Goal: Information Seeking & Learning: Find specific fact

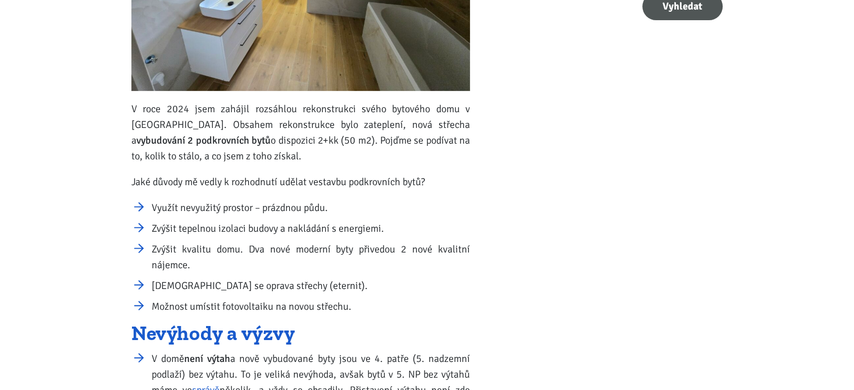
scroll to position [449, 0]
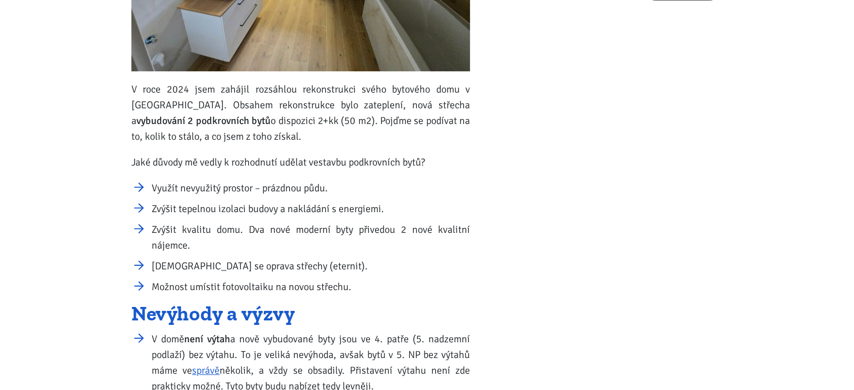
drag, startPoint x: 171, startPoint y: 91, endPoint x: 258, endPoint y: 139, distance: 99.2
click at [258, 139] on p "V roce 2024 jsem zahájil rozsáhlou rekonstrukci svého bytového domu v [GEOGRAPH…" at bounding box center [300, 112] width 338 height 63
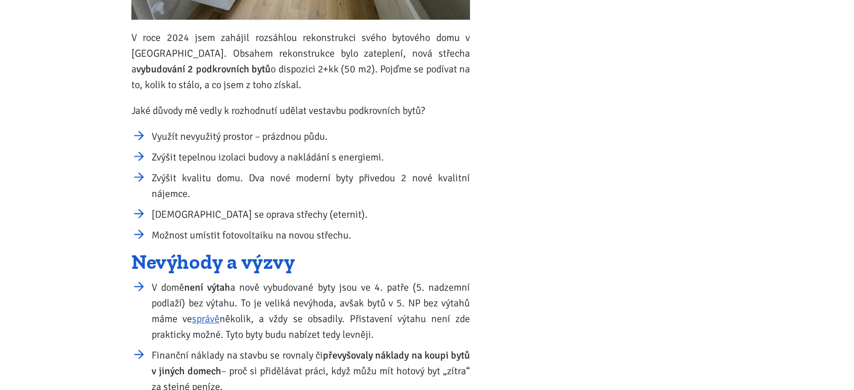
scroll to position [505, 0]
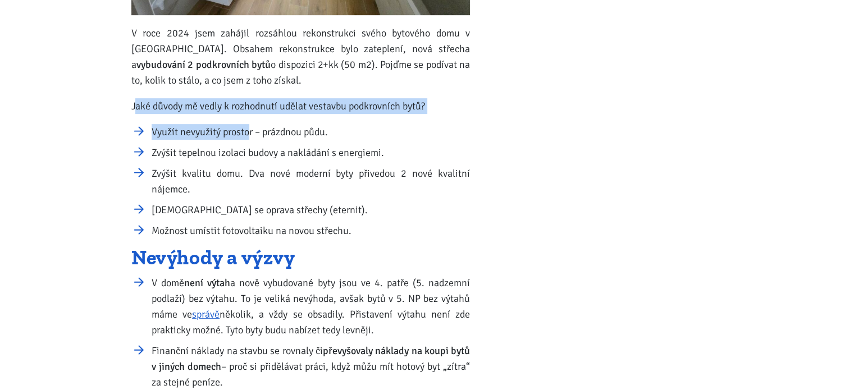
drag, startPoint x: 144, startPoint y: 112, endPoint x: 250, endPoint y: 118, distance: 106.2
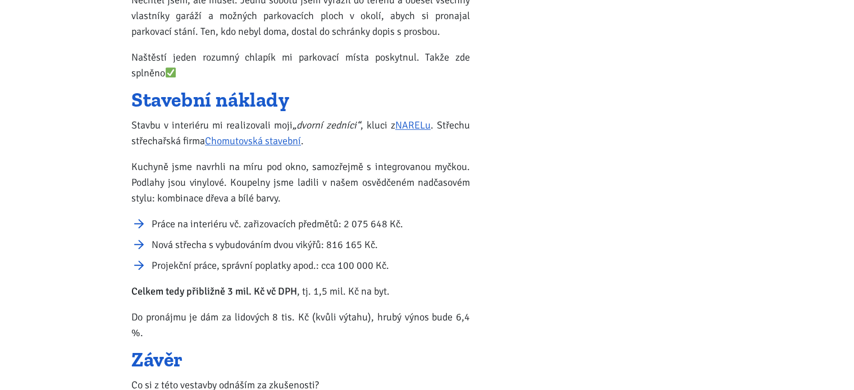
scroll to position [1235, 0]
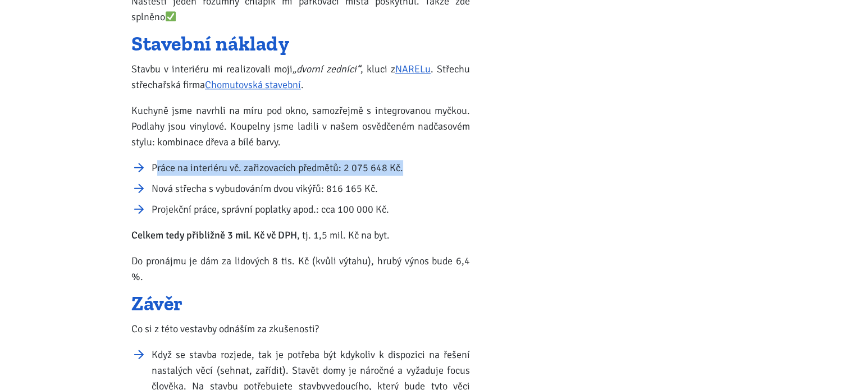
drag, startPoint x: 158, startPoint y: 159, endPoint x: 409, endPoint y: 153, distance: 250.4
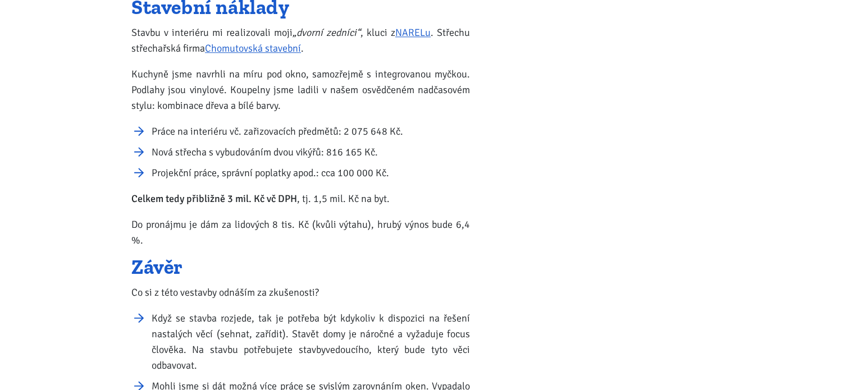
scroll to position [1291, 0]
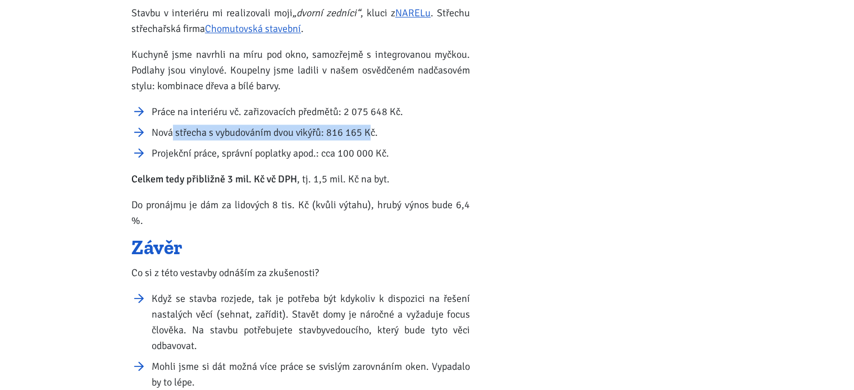
drag, startPoint x: 173, startPoint y: 129, endPoint x: 369, endPoint y: 121, distance: 196.0
click at [369, 121] on ul "Práce na interiéru vč. zařizovacích předmětů: 2 075 648 Kč. [GEOGRAPHIC_DATA] s…" at bounding box center [300, 132] width 338 height 57
click at [369, 120] on ul "Práce na interiéru vč. zařizovacích předmětů: 2 075 648 Kč. [GEOGRAPHIC_DATA] s…" at bounding box center [300, 132] width 338 height 57
click at [180, 158] on li "Projekční práce, správní poplatky apod.: cca 100 000 Kč." at bounding box center [311, 153] width 318 height 16
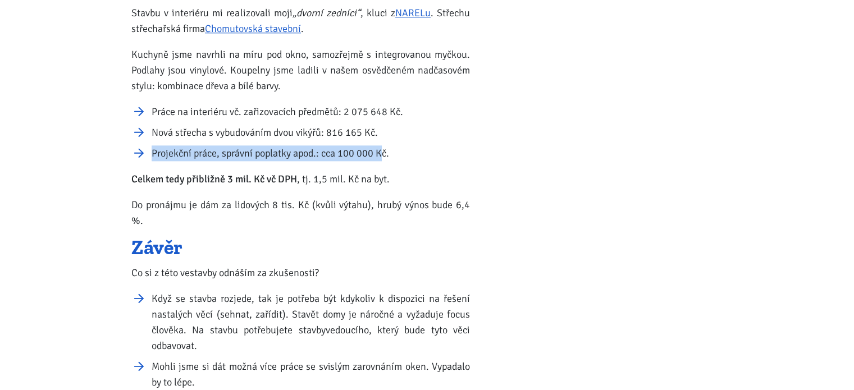
drag, startPoint x: 149, startPoint y: 148, endPoint x: 383, endPoint y: 144, distance: 233.5
click at [383, 144] on ul "Práce na interiéru vč. zařizovacích předmětů: 2 075 648 Kč. [GEOGRAPHIC_DATA] s…" at bounding box center [300, 132] width 338 height 57
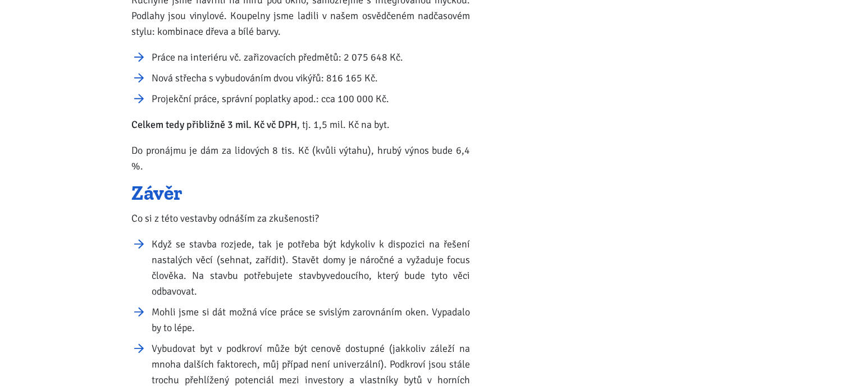
scroll to position [1347, 0]
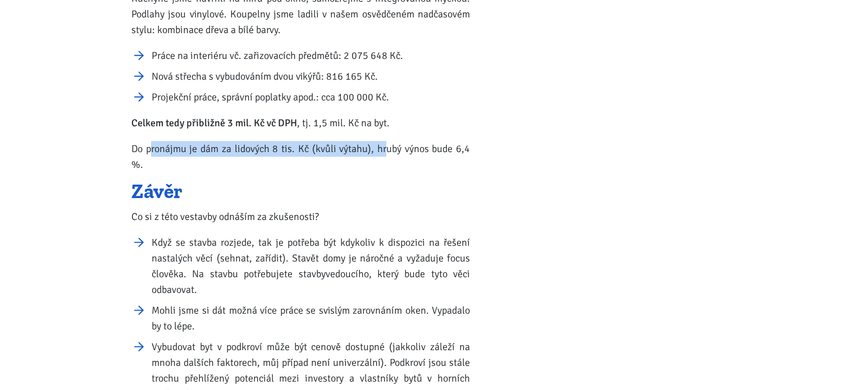
drag, startPoint x: 154, startPoint y: 144, endPoint x: 374, endPoint y: 143, distance: 220.6
click at [374, 143] on p "Do pronájmu je dám za lidových 8 tis. Kč (kvůli výtahu), hrubý výnos bude 6,4 %." at bounding box center [300, 156] width 338 height 31
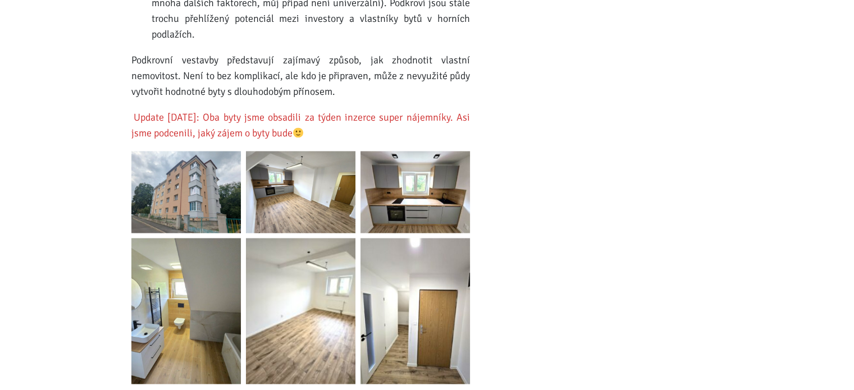
scroll to position [1796, 0]
